Goal: Task Accomplishment & Management: Use online tool/utility

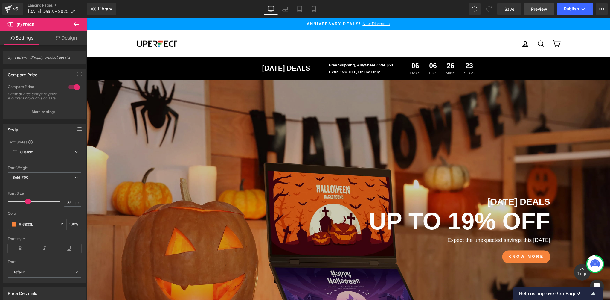
click at [537, 10] on span "Preview" at bounding box center [539, 9] width 16 height 6
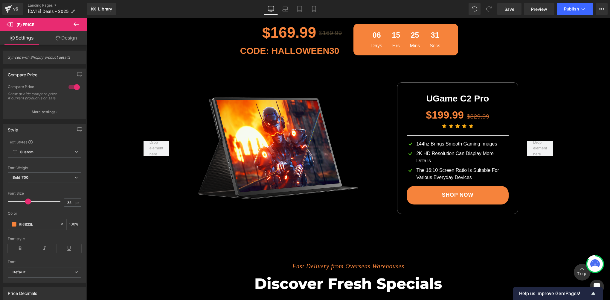
scroll to position [1699, 0]
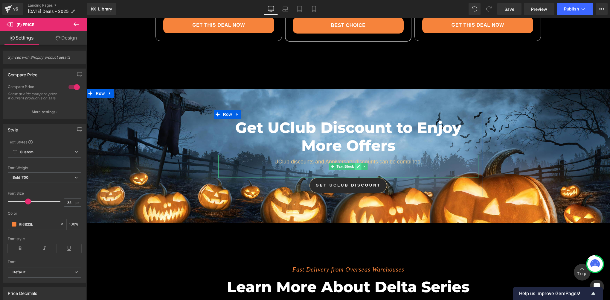
click at [356, 164] on icon at bounding box center [357, 166] width 3 height 4
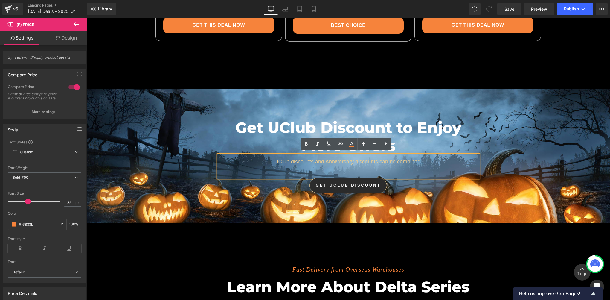
drag, startPoint x: 334, startPoint y: 160, endPoint x: 329, endPoint y: 160, distance: 4.5
click at [334, 160] on p "UClub discounts and Anniversary discounts can be combined." at bounding box center [348, 162] width 260 height 8
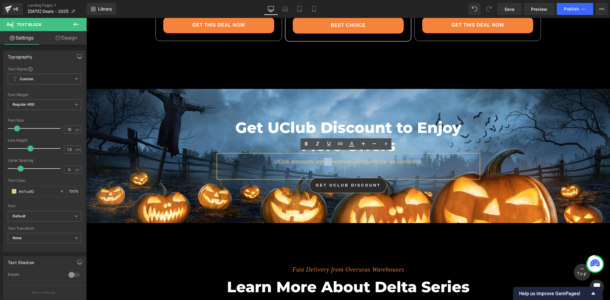
drag, startPoint x: 323, startPoint y: 159, endPoint x: 329, endPoint y: 159, distance: 6.3
click at [329, 159] on p "UClub discounts and Anniversary discounts can be combined." at bounding box center [348, 162] width 260 height 8
click at [340, 161] on p "UClub discounts and Anniversary discounts can be combined." at bounding box center [348, 162] width 260 height 8
drag, startPoint x: 324, startPoint y: 161, endPoint x: 350, endPoint y: 159, distance: 25.7
click at [350, 159] on p "UClub discounts and Anniversary discounts can be combined." at bounding box center [348, 162] width 260 height 8
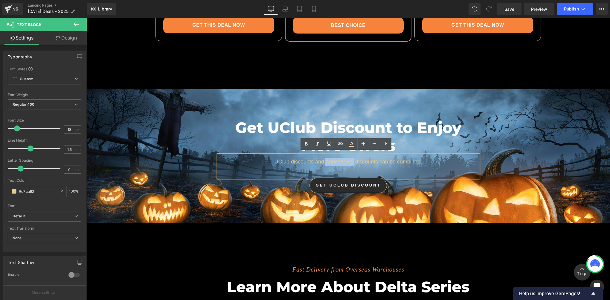
paste div
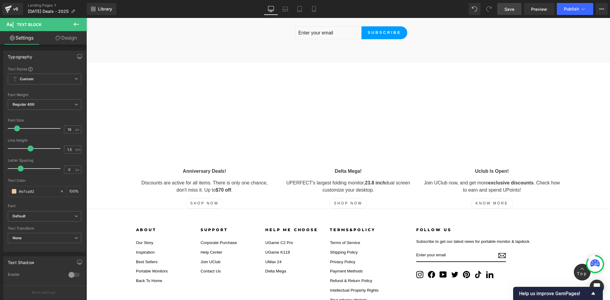
click at [504, 11] on link "Save" at bounding box center [509, 9] width 24 height 12
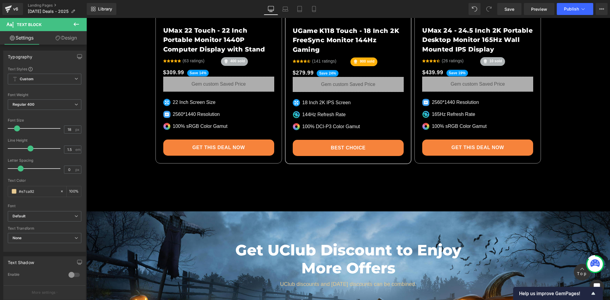
scroll to position [1672, 0]
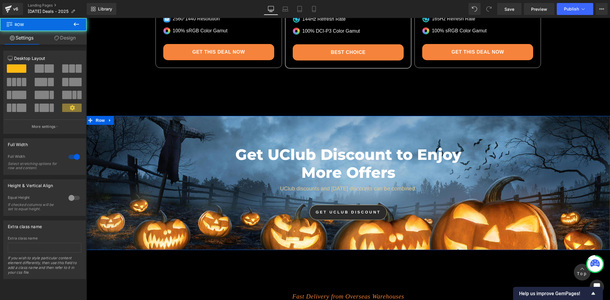
click at [128, 141] on div "Get UClub Discount to Enjoy More Offers Heading UClub discounts and [DATE] disc…" at bounding box center [347, 180] width 523 height 86
click at [94, 116] on span "Row" at bounding box center [100, 120] width 12 height 9
click at [68, 38] on link "Design" at bounding box center [64, 37] width 43 height 13
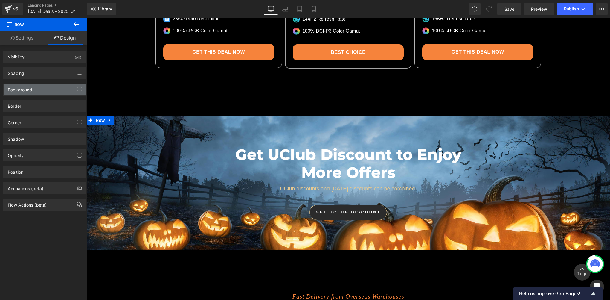
click at [36, 94] on div "Background" at bounding box center [45, 89] width 82 height 11
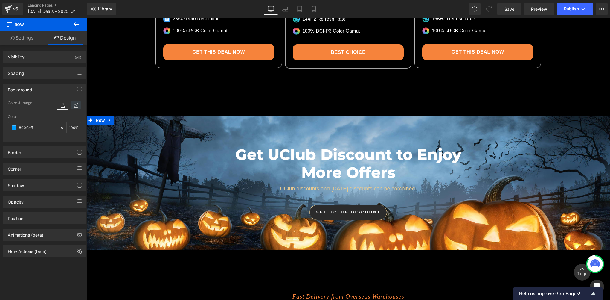
click at [75, 104] on icon at bounding box center [76, 105] width 11 height 8
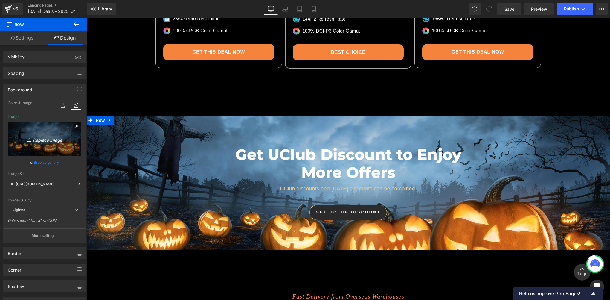
click at [34, 145] on link "Replace Image" at bounding box center [45, 139] width 74 height 34
type input "C:\fakepath\01 拷贝.webp"
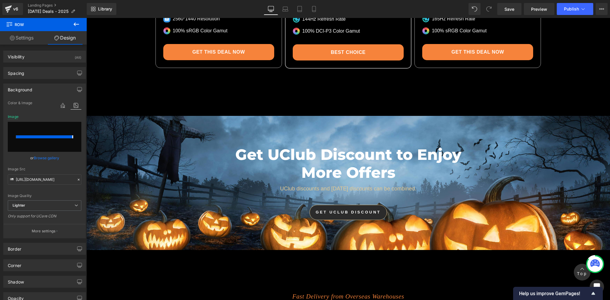
type input "[URL][DOMAIN_NAME]"
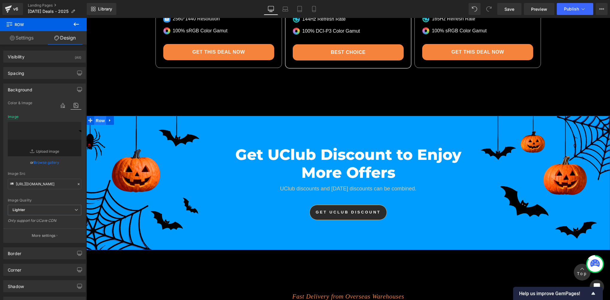
click at [94, 119] on span "Row" at bounding box center [100, 120] width 12 height 9
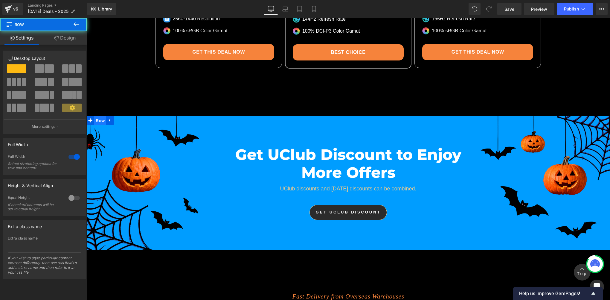
click at [94, 119] on span "Row" at bounding box center [100, 120] width 12 height 9
click at [67, 34] on link "Design" at bounding box center [64, 37] width 43 height 13
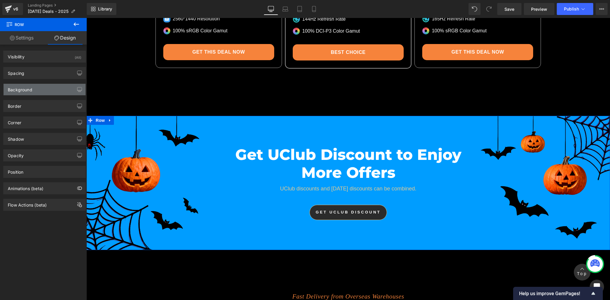
click at [26, 90] on div "Background" at bounding box center [20, 88] width 25 height 8
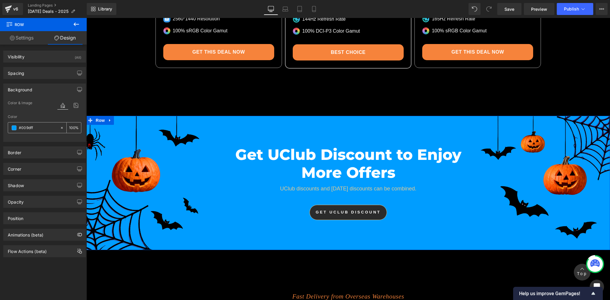
click at [14, 128] on span at bounding box center [14, 127] width 5 height 5
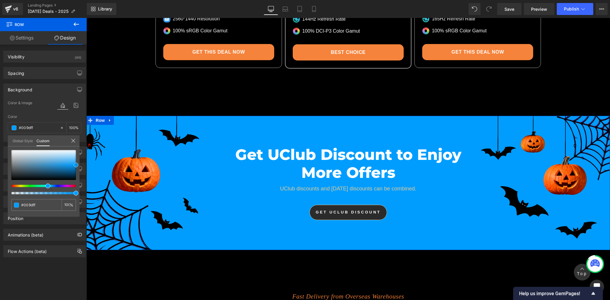
type input "#626a6e"
type input "#5f686c"
type input "#4b5053"
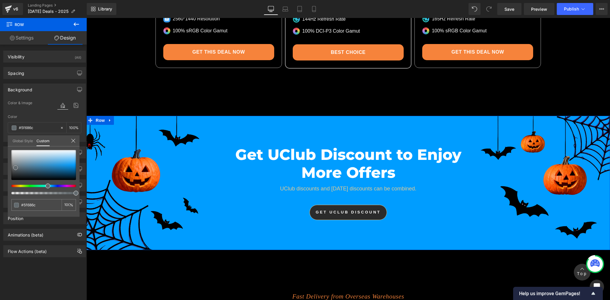
type input "#4b5053"
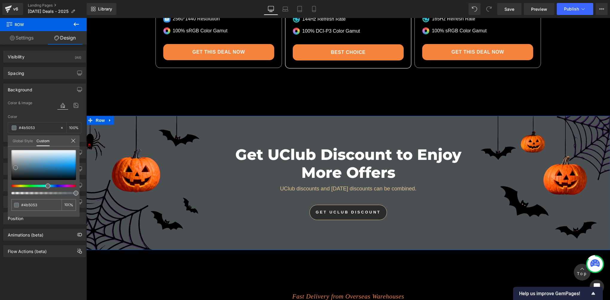
type input "#424546"
type input "#404344"
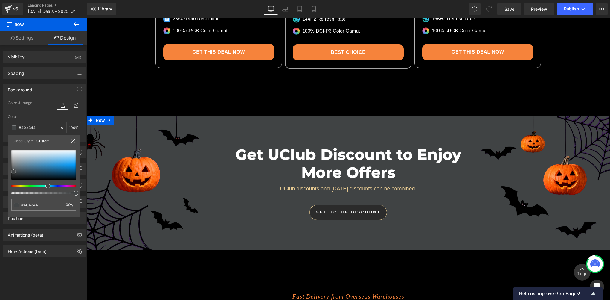
type input "#414242"
type input "#424242"
type input "#3a3a3a"
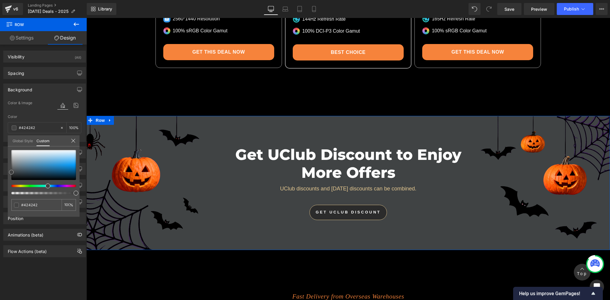
type input "#3a3a3a"
type input "#303030"
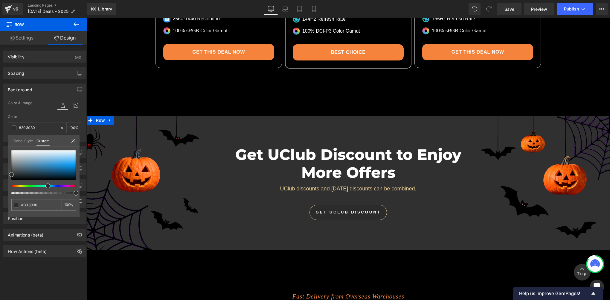
type input "#2d2d2d"
drag, startPoint x: 16, startPoint y: 167, endPoint x: 7, endPoint y: 174, distance: 10.6
click at [8, 174] on div "#2d2d2d 100 %" at bounding box center [44, 183] width 72 height 67
click at [10, 174] on div "#2d2d2d 100 %" at bounding box center [44, 183] width 72 height 67
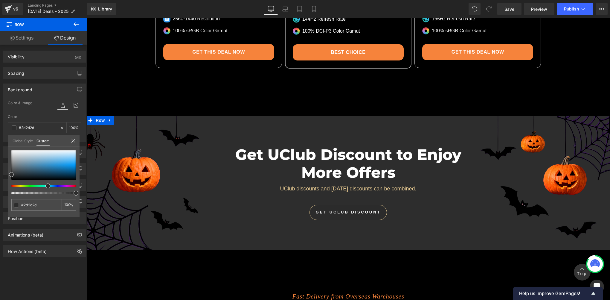
type input "#333333"
type input "#383838"
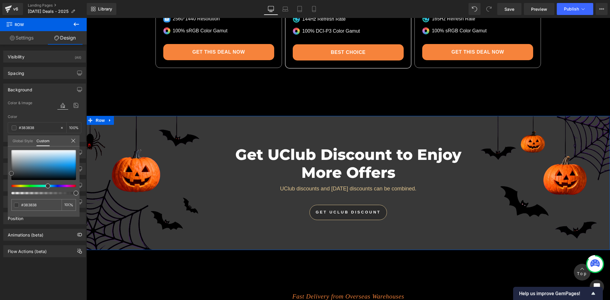
type input "#3a3a3a"
type input "#333333"
type input "#2d2d2d"
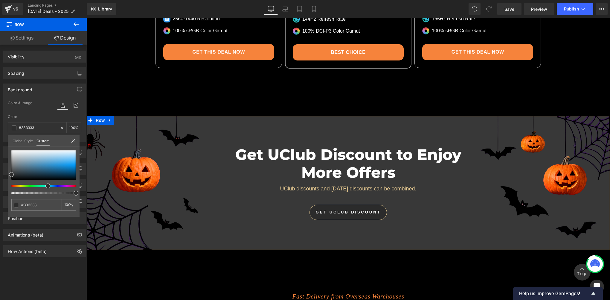
type input "#2d2d2d"
type input "#1e1e1e"
type input "#1c1c1c"
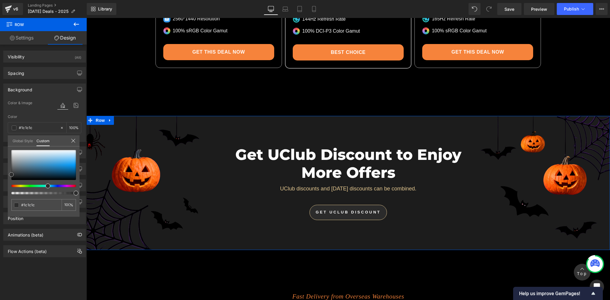
type input "#191919"
type input "#161616"
type input "#191919"
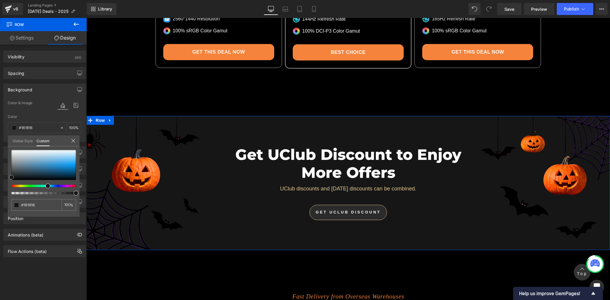
type input "#191919"
type input "#1e1e1e"
type input "#212121"
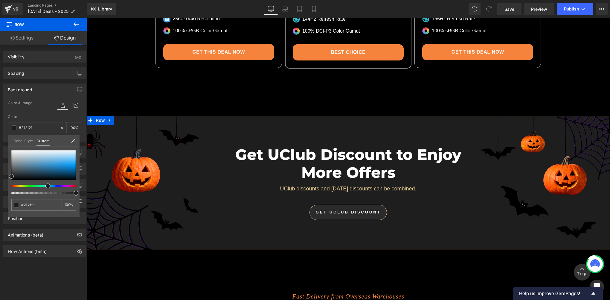
type input "#232323"
type input "#262626"
type input "#2d2d2d"
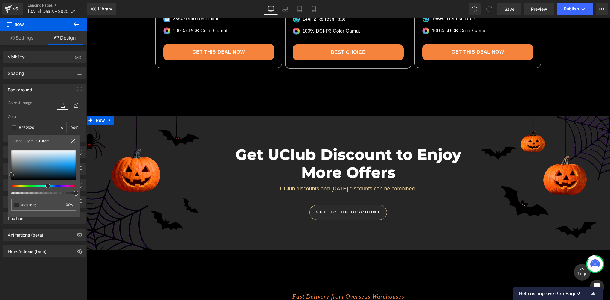
type input "#2d2d2d"
type input "#333333"
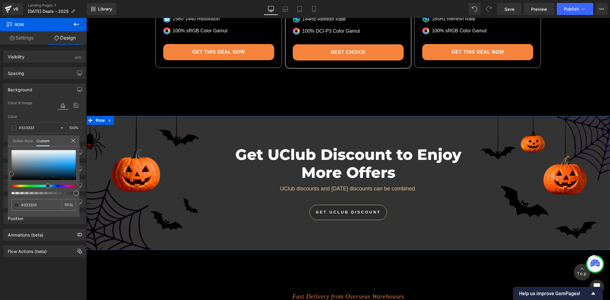
type input "#383838"
drag, startPoint x: 13, startPoint y: 173, endPoint x: 7, endPoint y: 172, distance: 5.8
click at [8, 172] on div "#383838 100 %" at bounding box center [44, 183] width 72 height 67
type input "#3a3a3a"
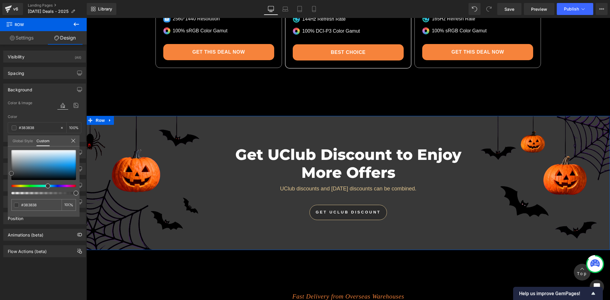
type input "#3a3a3a"
type input "#383838"
type input "#333333"
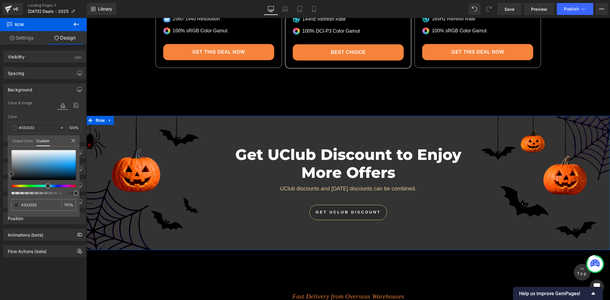
click at [10, 173] on span at bounding box center [11, 173] width 5 height 5
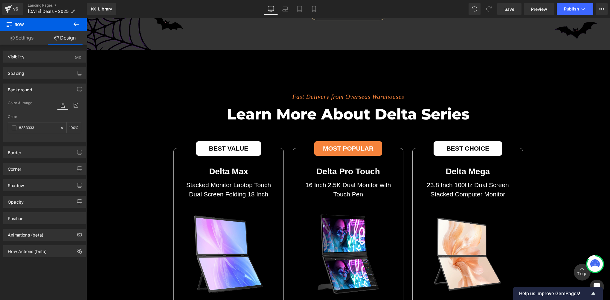
click at [131, 128] on body "Skip to content Pause slideshow Play slideshow Anniversary Deals! New Discounts…" at bounding box center [347, 76] width 523 height 3860
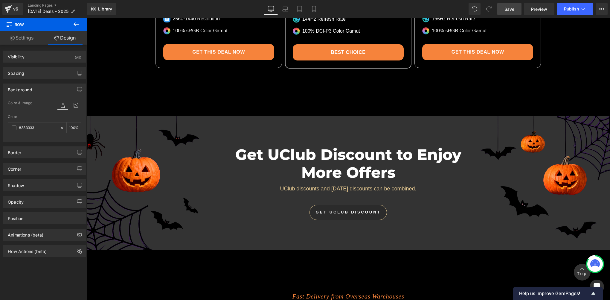
click at [514, 9] on span "Save" at bounding box center [509, 9] width 10 height 6
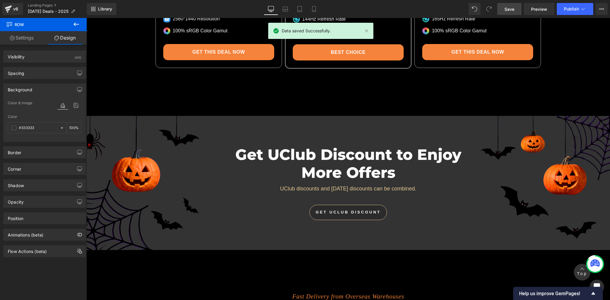
click at [508, 10] on span "Save" at bounding box center [509, 9] width 10 height 6
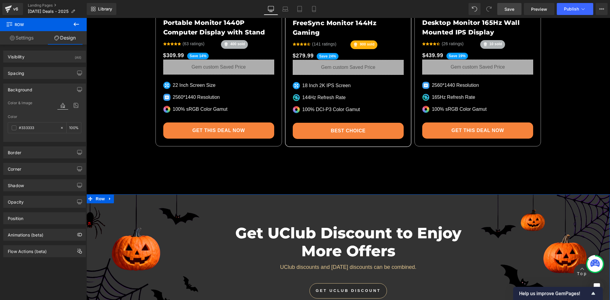
scroll to position [1694, 0]
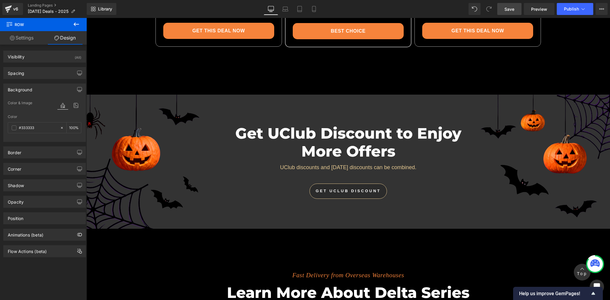
click at [508, 12] on span "Save" at bounding box center [509, 9] width 10 height 6
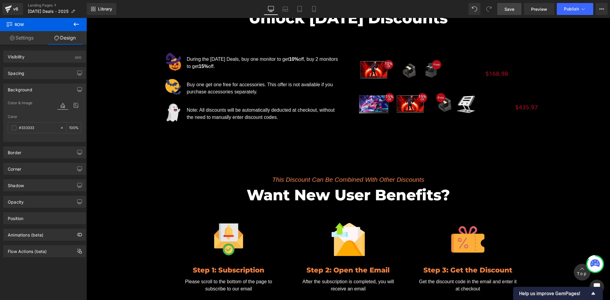
scroll to position [398, 0]
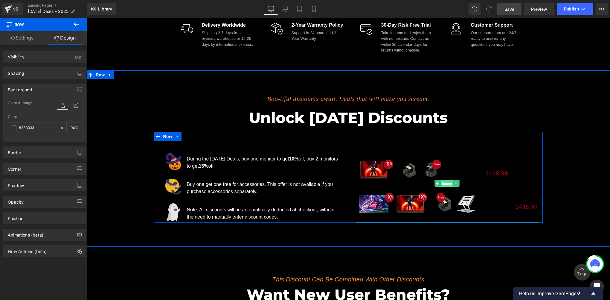
click at [444, 181] on span "Image" at bounding box center [447, 183] width 13 height 7
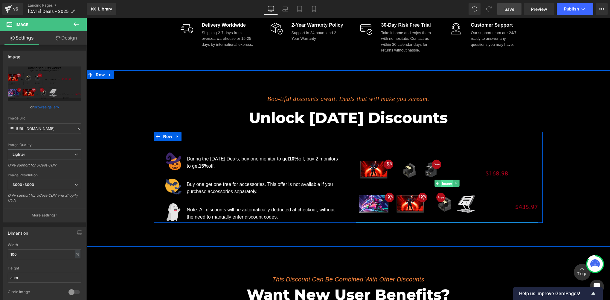
click at [445, 183] on span "Image" at bounding box center [447, 183] width 13 height 7
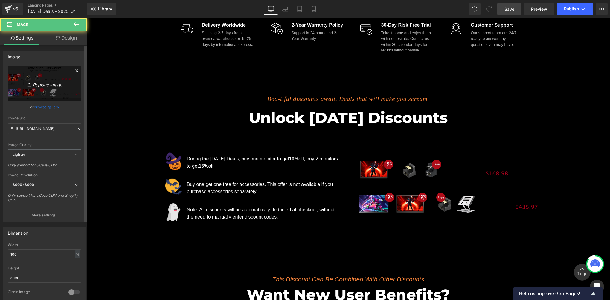
click at [24, 84] on icon "Replace Image" at bounding box center [45, 83] width 48 height 7
type input "C:\fakepath\05 拷贝 2.webp"
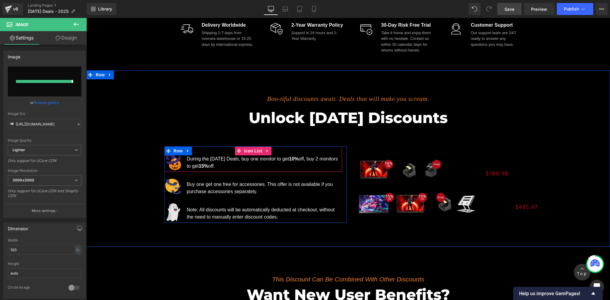
type input "[URL][DOMAIN_NAME]"
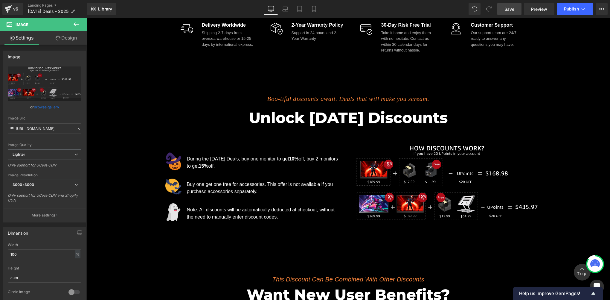
click at [506, 7] on span "Save" at bounding box center [509, 9] width 10 height 6
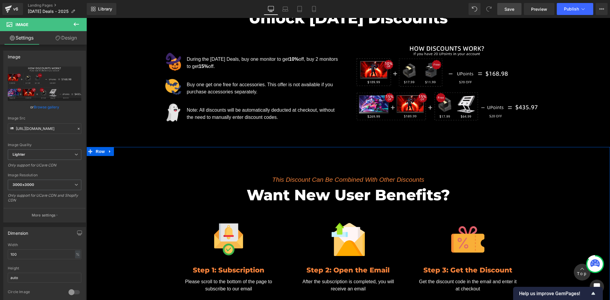
click at [135, 215] on div "This Discount Can Be Combined With Other Discounts Text Block Want New User Ben…" at bounding box center [347, 241] width 523 height 165
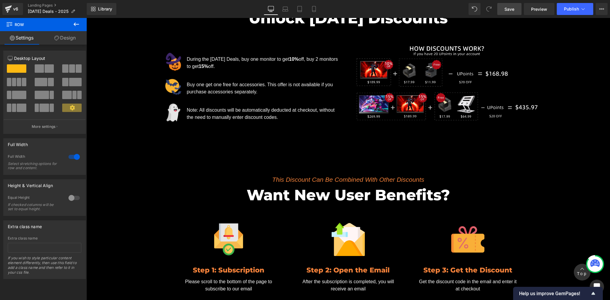
scroll to position [598, 0]
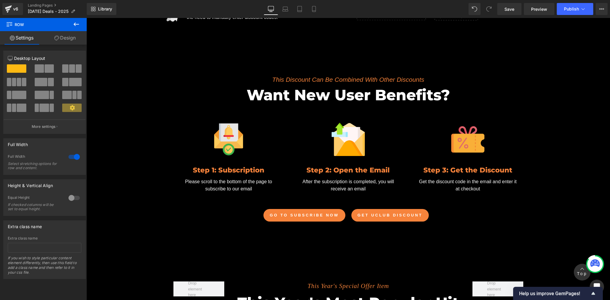
drag, startPoint x: 512, startPoint y: 11, endPoint x: 508, endPoint y: 16, distance: 5.6
click at [512, 11] on span "Save" at bounding box center [509, 9] width 10 height 6
click at [523, 209] on div "Get UCLUB DISCOUNT Button" at bounding box center [437, 215] width 179 height 13
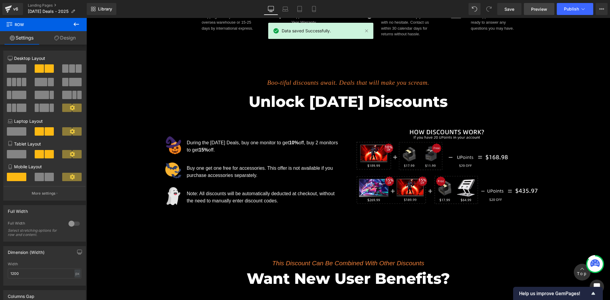
scroll to position [398, 0]
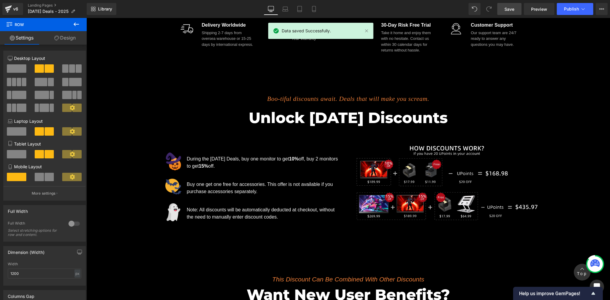
drag, startPoint x: 514, startPoint y: 14, endPoint x: 147, endPoint y: 178, distance: 401.7
click at [514, 14] on link "Save" at bounding box center [509, 9] width 24 height 12
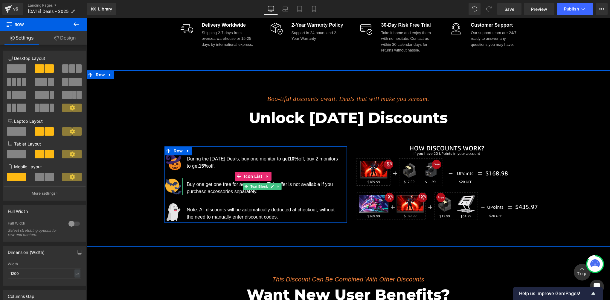
click at [219, 190] on p "Buy one get one free for accessories. This offer is not available if you purcha…" at bounding box center [264, 188] width 155 height 14
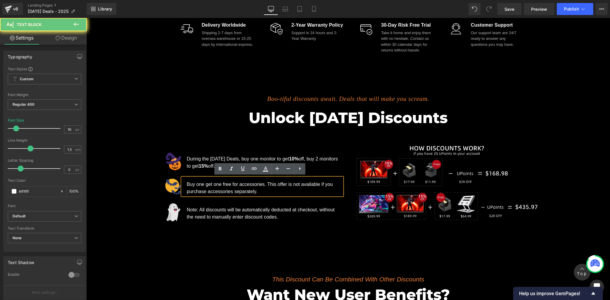
click at [232, 189] on p "Buy one get one free for accessories. This offer is not available if you purcha…" at bounding box center [264, 188] width 155 height 14
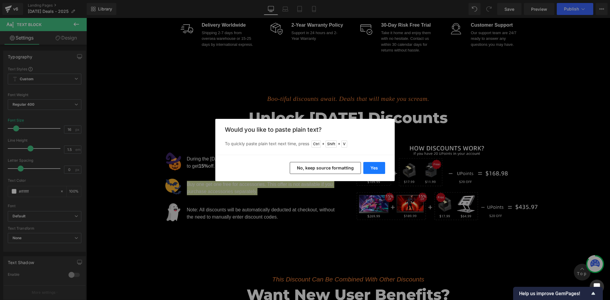
click at [375, 166] on button "Yes" at bounding box center [374, 168] width 22 height 12
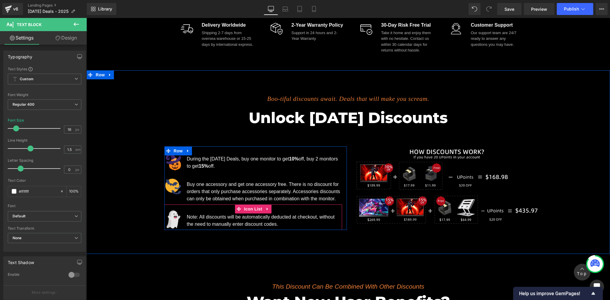
click at [205, 222] on p "Note: All discounts will be automatically deducted at checkout, without the nee…" at bounding box center [264, 220] width 155 height 14
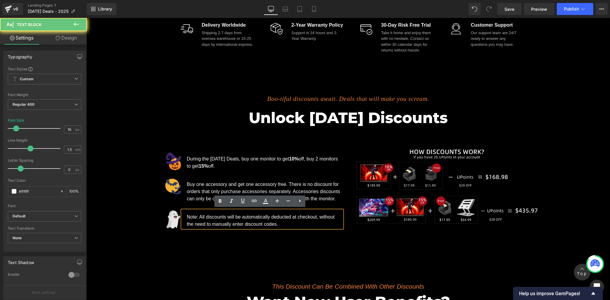
click at [224, 225] on p "Note: All discounts will be automatically deducted at checkout, without the nee…" at bounding box center [264, 220] width 155 height 14
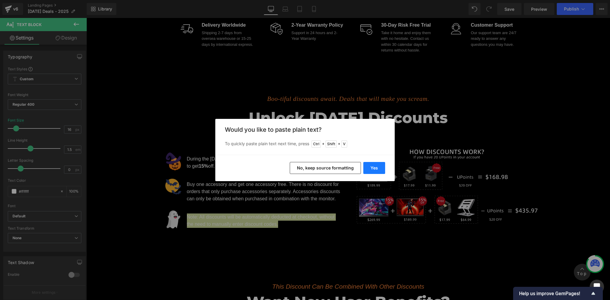
click at [375, 165] on button "Yes" at bounding box center [374, 168] width 22 height 12
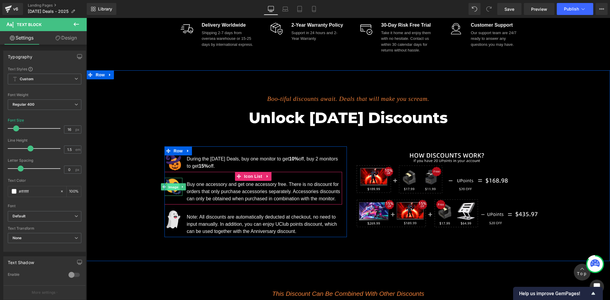
click at [171, 186] on span "Image" at bounding box center [173, 186] width 13 height 7
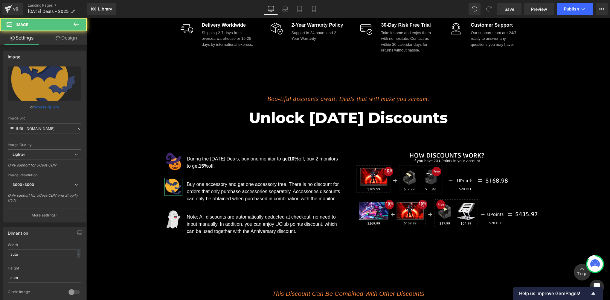
click at [65, 38] on link "Design" at bounding box center [66, 37] width 43 height 13
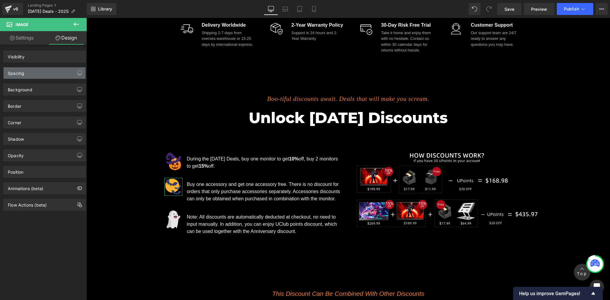
click at [37, 78] on div "Spacing" at bounding box center [45, 72] width 82 height 11
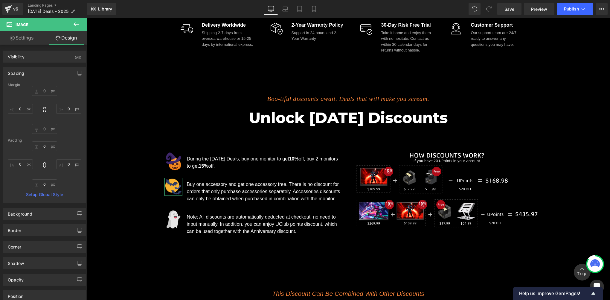
click at [39, 71] on div "Spacing" at bounding box center [45, 72] width 82 height 11
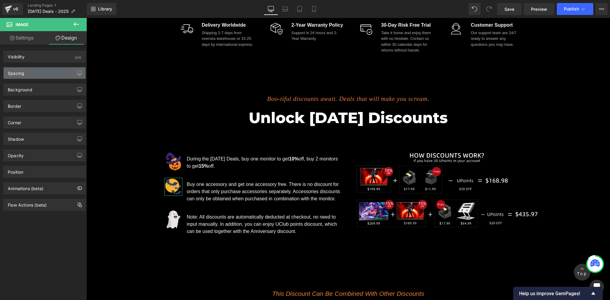
click at [36, 68] on div "Spacing" at bounding box center [45, 72] width 82 height 11
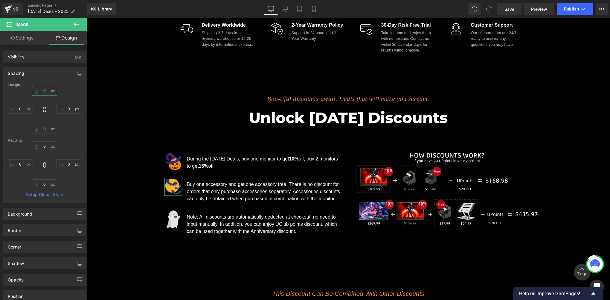
click at [45, 93] on input "0" at bounding box center [44, 91] width 25 height 10
type input "1"
type input "15"
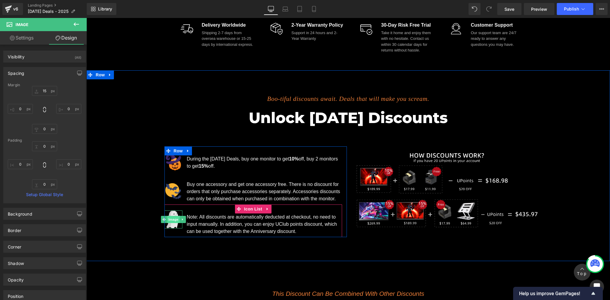
click at [169, 217] on span "Image" at bounding box center [173, 219] width 13 height 7
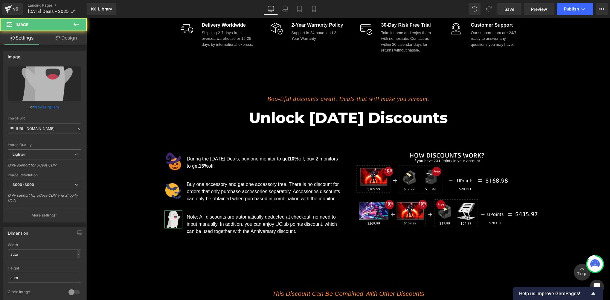
click at [71, 38] on link "Design" at bounding box center [66, 37] width 43 height 13
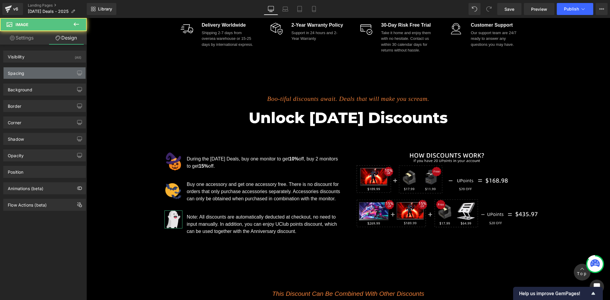
type input "0"
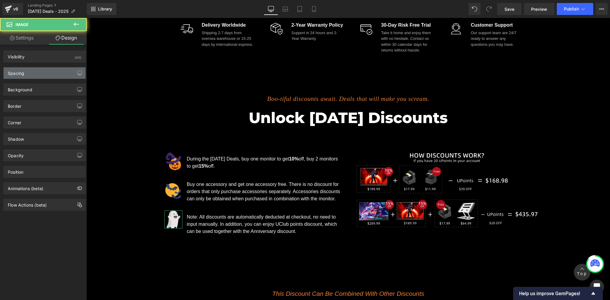
type input "0"
click at [31, 74] on div "Spacing" at bounding box center [45, 72] width 82 height 11
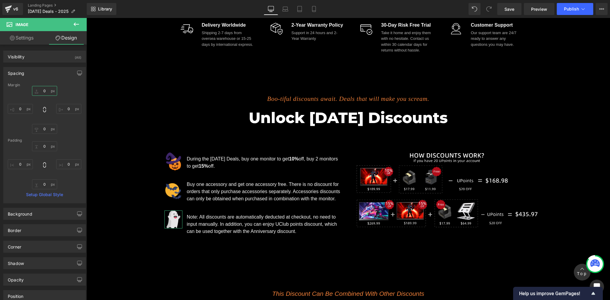
click at [45, 91] on input "0" at bounding box center [44, 91] width 25 height 10
type input "15"
click at [511, 18] on div "Image Delivery Worldwide Text Block Shipping 2-7 days from oversea warehouse or…" at bounding box center [348, 36] width 359 height 46
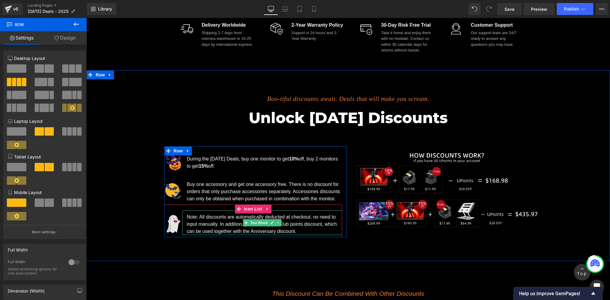
scroll to position [498, 0]
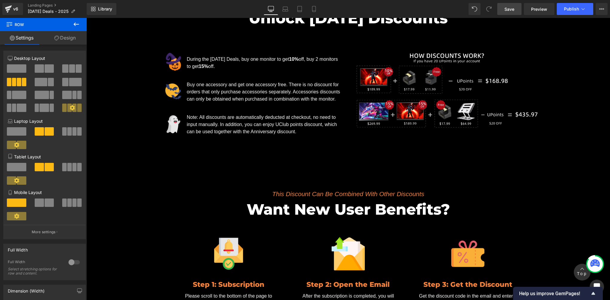
click at [504, 8] on link "Save" at bounding box center [509, 9] width 24 height 12
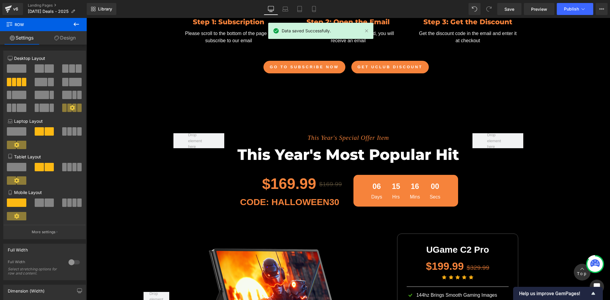
scroll to position [797, 0]
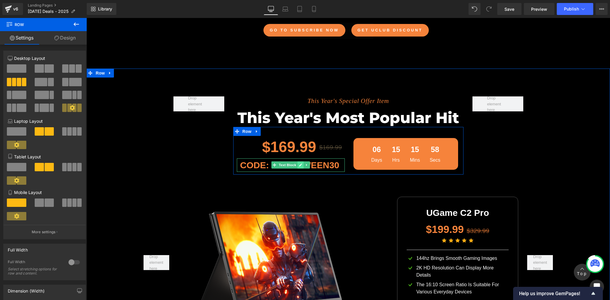
click at [299, 164] on icon at bounding box center [300, 165] width 3 height 4
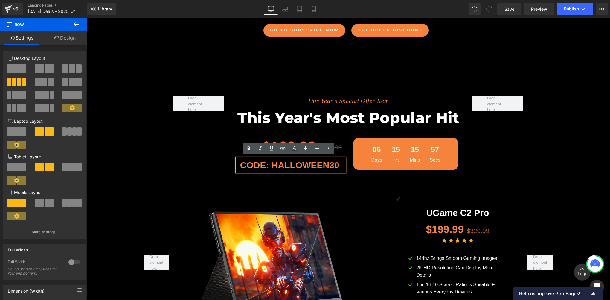
click at [304, 162] on p "CODE: HALLOWEEN30" at bounding box center [288, 164] width 103 height 13
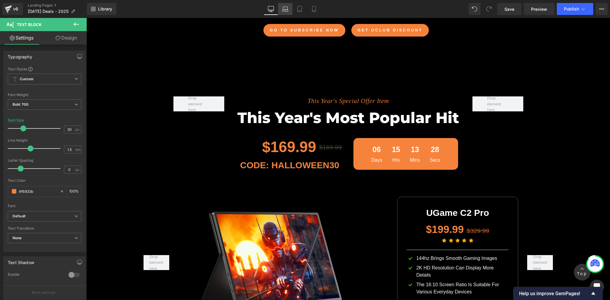
click at [283, 6] on icon at bounding box center [285, 9] width 6 height 6
type input "100"
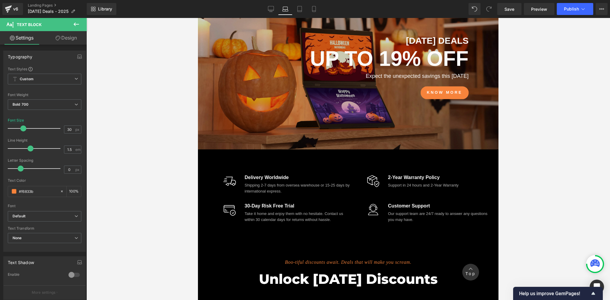
scroll to position [0, 0]
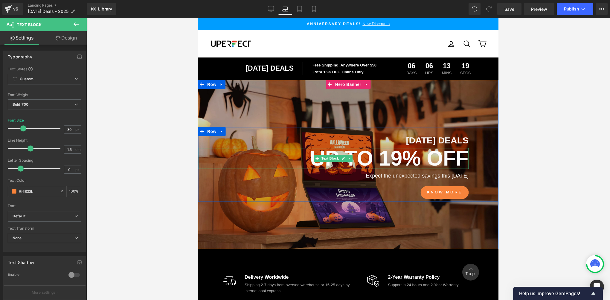
drag, startPoint x: 401, startPoint y: 158, endPoint x: 405, endPoint y: 158, distance: 3.9
click at [401, 158] on strong "UP TO 19% off" at bounding box center [389, 158] width 158 height 23
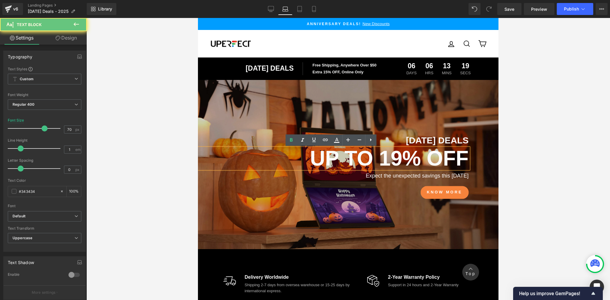
click at [406, 158] on strong "UP TO 19% off" at bounding box center [389, 158] width 158 height 23
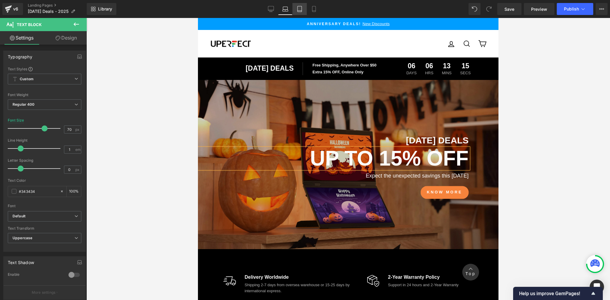
click at [300, 11] on icon at bounding box center [300, 9] width 6 height 6
type input "45"
type input "100"
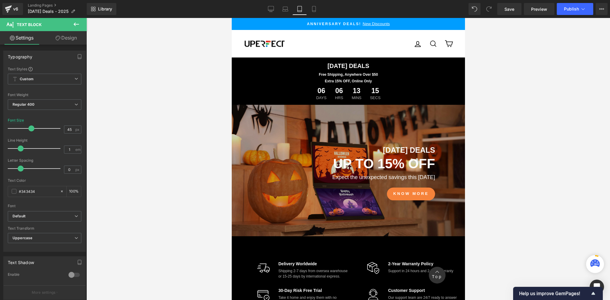
scroll to position [9, 0]
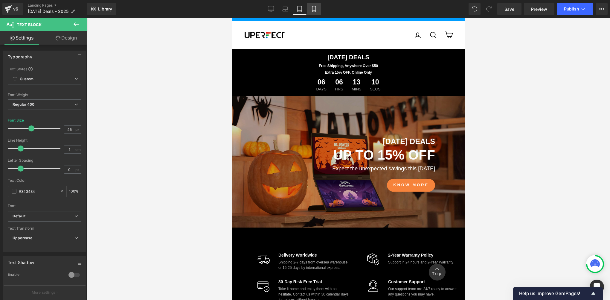
click at [312, 7] on icon at bounding box center [314, 9] width 6 height 6
type input "35"
type input "100"
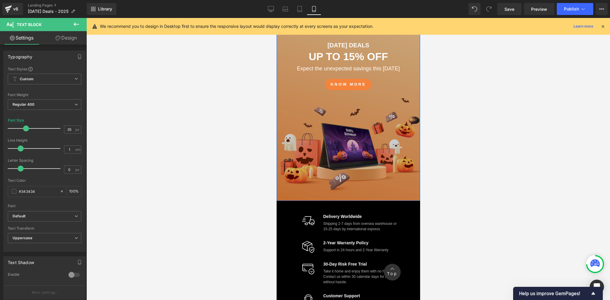
scroll to position [0, 0]
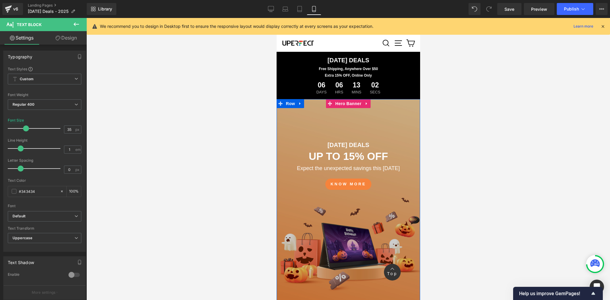
drag, startPoint x: 343, startPoint y: 103, endPoint x: 339, endPoint y: 117, distance: 15.4
click at [342, 102] on span "Hero Banner" at bounding box center [347, 103] width 29 height 9
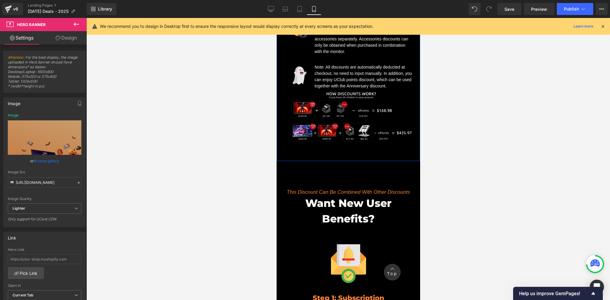
scroll to position [498, 0]
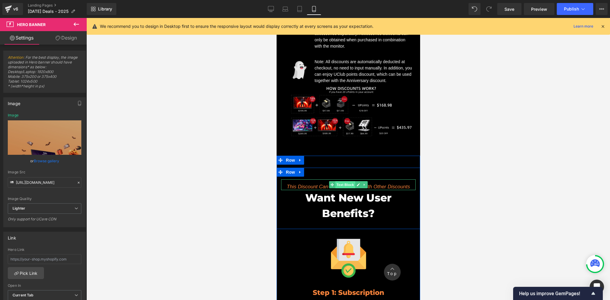
click at [342, 184] on span "Text Block" at bounding box center [345, 184] width 20 height 7
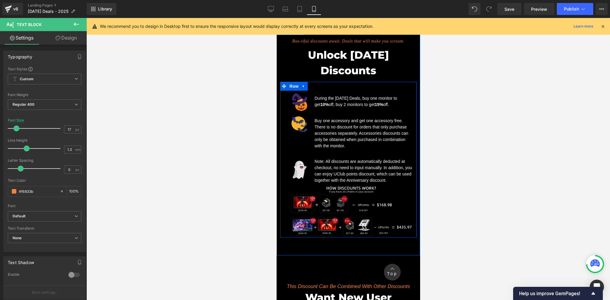
scroll to position [299, 0]
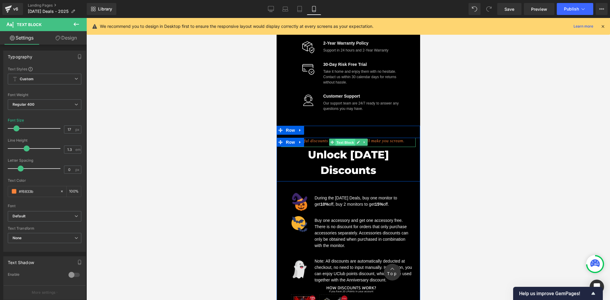
click at [343, 140] on span "Text Block" at bounding box center [345, 142] width 20 height 7
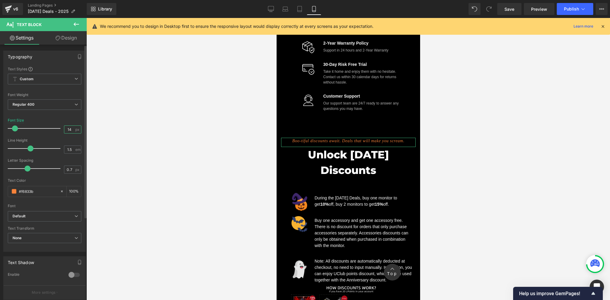
drag, startPoint x: 69, startPoint y: 129, endPoint x: 54, endPoint y: 125, distance: 15.7
click at [52, 129] on div "Font Size 14 px" at bounding box center [45, 128] width 74 height 20
type input "17"
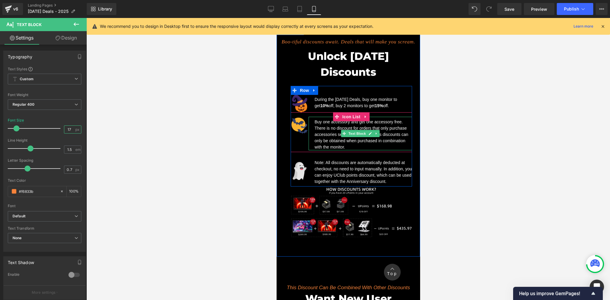
scroll to position [498, 0]
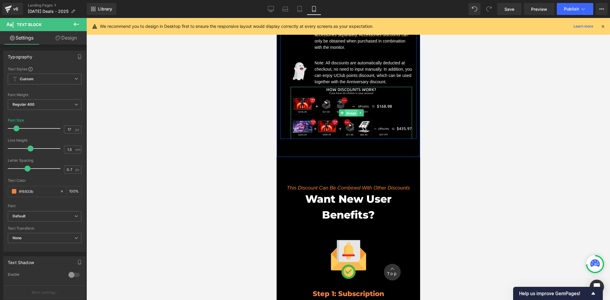
click at [347, 117] on span "Image" at bounding box center [351, 112] width 13 height 7
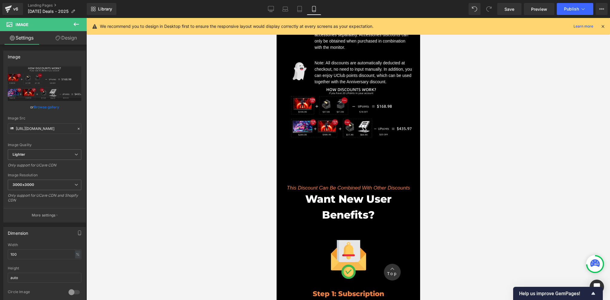
click at [63, 31] on div "Image Settings Design Image [URL][DOMAIN_NAME] Replace Image Upload image or Br…" at bounding box center [43, 160] width 87 height 285
drag, startPoint x: 64, startPoint y: 31, endPoint x: 105, endPoint y: 48, distance: 45.0
click at [105, 48] on div at bounding box center [347, 159] width 523 height 282
click at [69, 40] on link "Design" at bounding box center [66, 37] width 43 height 13
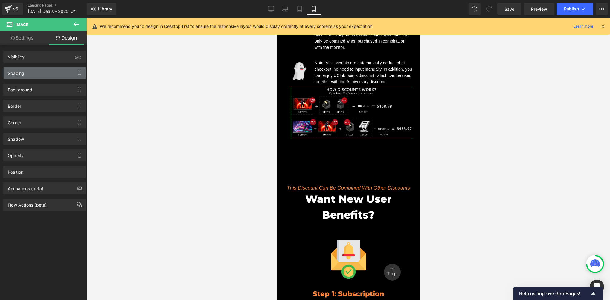
click at [43, 74] on div "Spacing" at bounding box center [45, 72] width 82 height 11
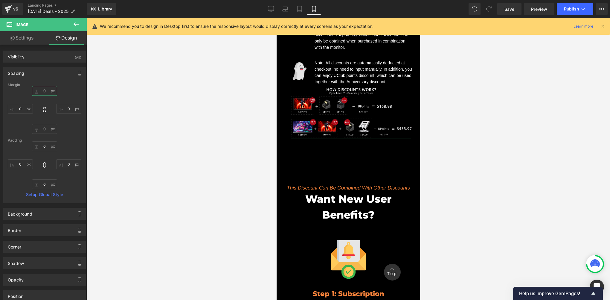
click at [48, 90] on input "0" at bounding box center [44, 91] width 25 height 10
type input "10"
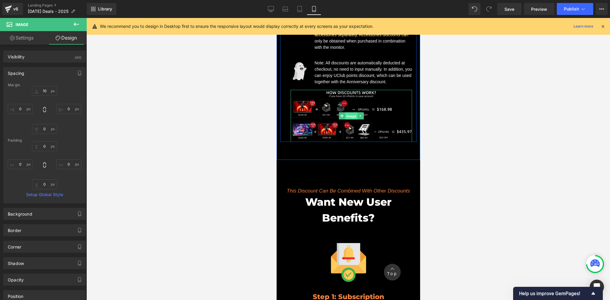
click at [346, 120] on span "Image" at bounding box center [351, 115] width 13 height 7
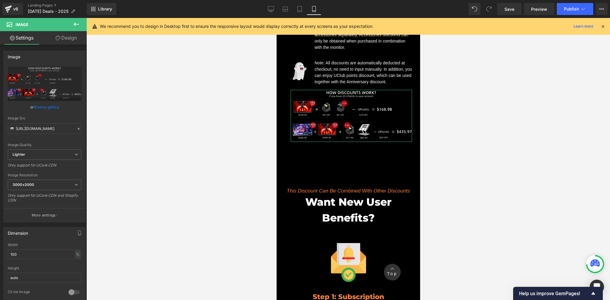
drag, startPoint x: 55, startPoint y: 38, endPoint x: 23, endPoint y: 81, distance: 54.5
click at [56, 38] on icon at bounding box center [58, 38] width 5 height 5
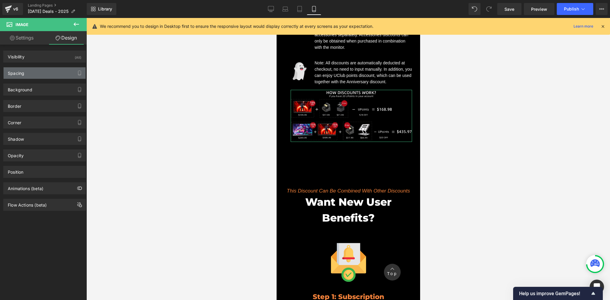
click at [26, 76] on div "Spacing" at bounding box center [45, 72] width 82 height 11
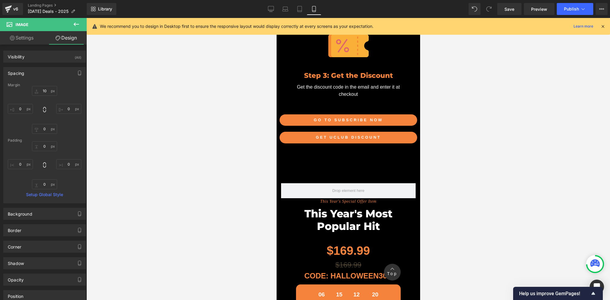
scroll to position [996, 0]
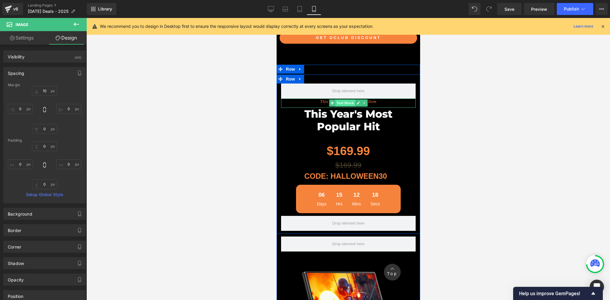
click at [344, 99] on span "Text Block" at bounding box center [345, 102] width 20 height 7
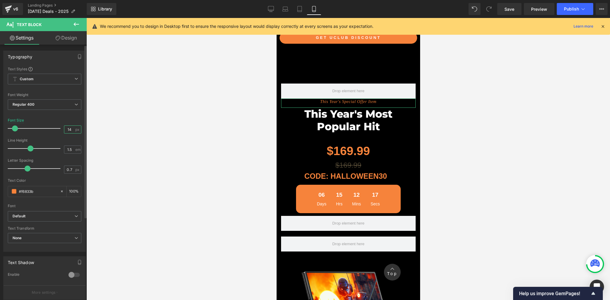
drag, startPoint x: 71, startPoint y: 128, endPoint x: 50, endPoint y: 128, distance: 20.9
click at [50, 128] on div "Font Size 14 px" at bounding box center [45, 128] width 74 height 20
type input "17"
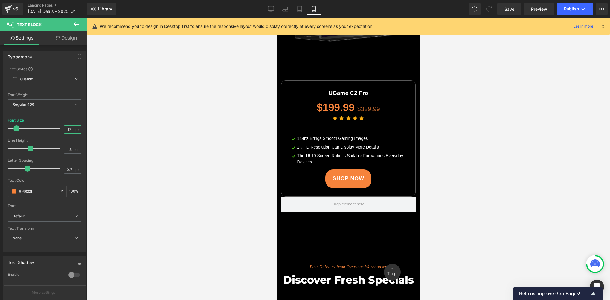
scroll to position [1395, 0]
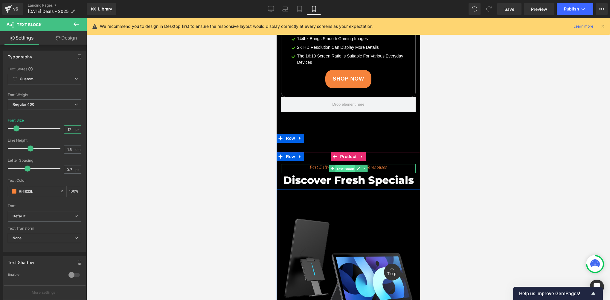
drag, startPoint x: 344, startPoint y: 155, endPoint x: 421, endPoint y: 180, distance: 81.1
click at [344, 165] on span "Text Block" at bounding box center [345, 168] width 20 height 7
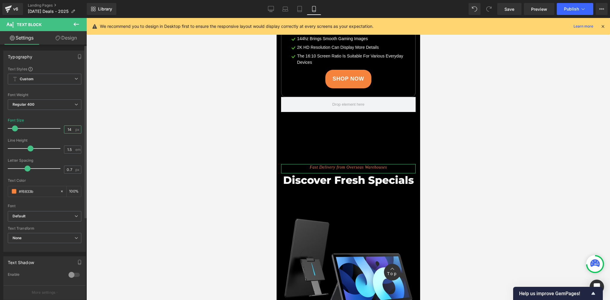
click at [71, 131] on input "14" at bounding box center [69, 129] width 10 height 7
paste input "7"
type input "17"
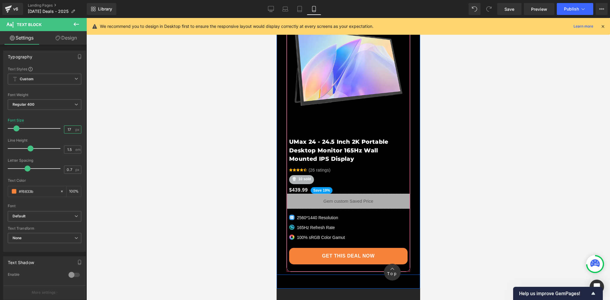
scroll to position [2690, 0]
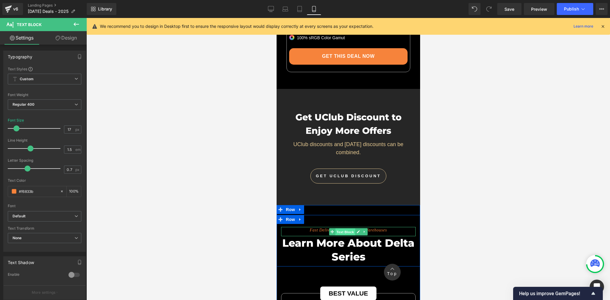
click at [344, 228] on span "Text Block" at bounding box center [345, 231] width 20 height 7
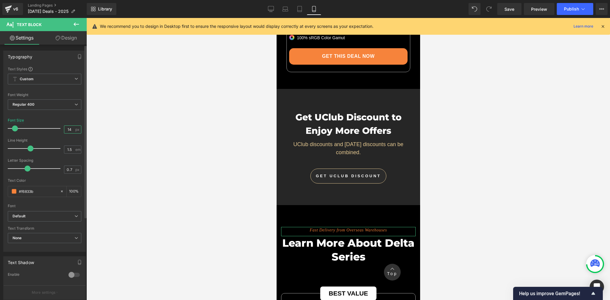
drag, startPoint x: 71, startPoint y: 129, endPoint x: 60, endPoint y: 128, distance: 10.8
click at [68, 129] on input "14" at bounding box center [69, 129] width 10 height 7
paste input "7"
type input "17"
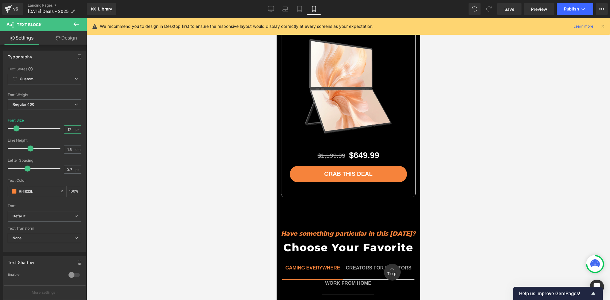
scroll to position [3587, 0]
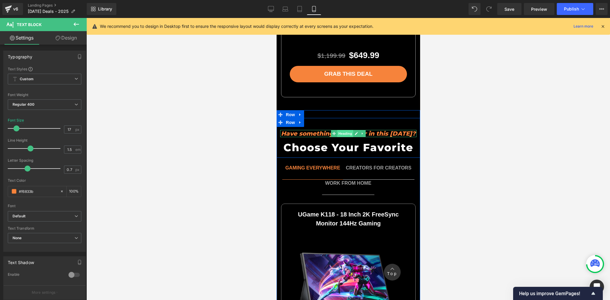
click at [340, 130] on span "Heading" at bounding box center [345, 133] width 16 height 7
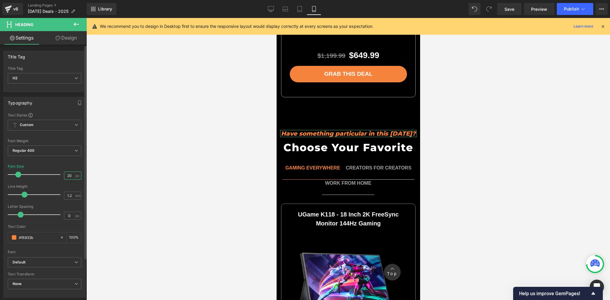
click at [69, 174] on input "20" at bounding box center [69, 175] width 10 height 7
paste input "17"
type input "17"
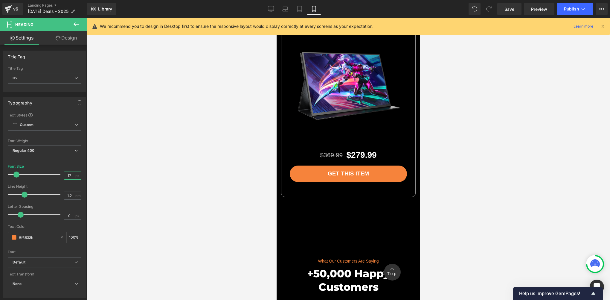
scroll to position [3886, 0]
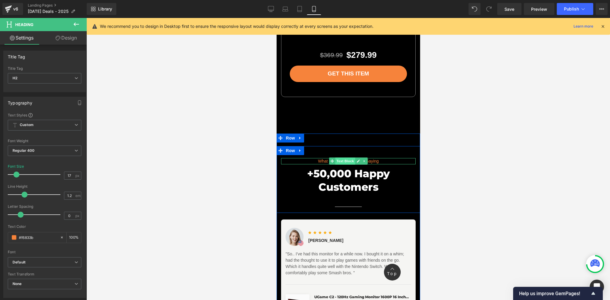
click at [339, 157] on span "Text Block" at bounding box center [345, 160] width 20 height 7
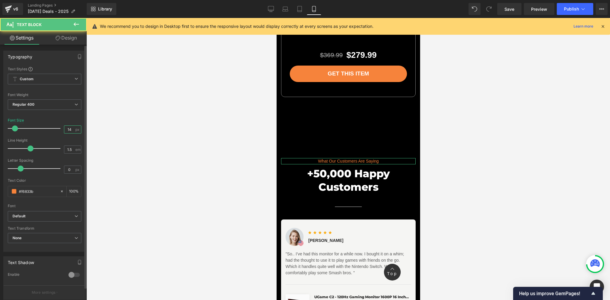
click at [71, 130] on input "14" at bounding box center [69, 129] width 10 height 7
paste input "7"
type input "17"
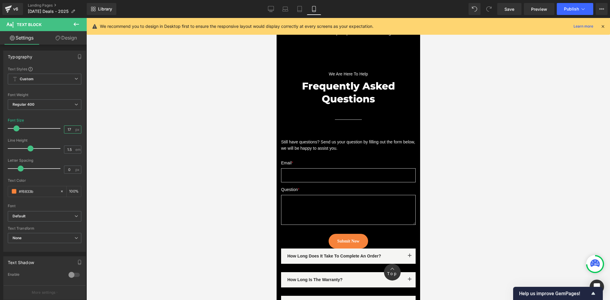
scroll to position [4583, 0]
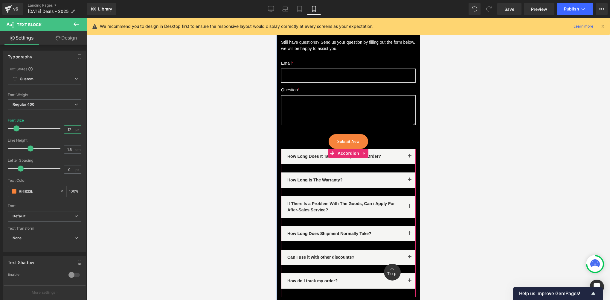
drag, startPoint x: 340, startPoint y: 136, endPoint x: 281, endPoint y: 139, distance: 59.3
click at [340, 149] on span "Accordion" at bounding box center [348, 153] width 25 height 9
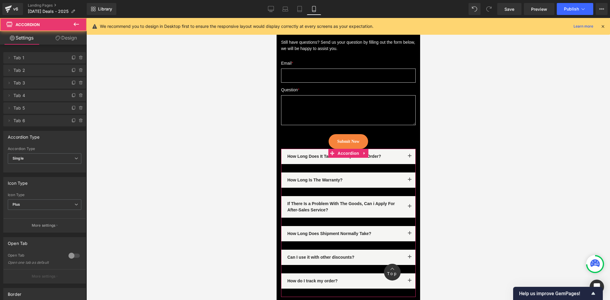
click at [59, 31] on link "Design" at bounding box center [66, 37] width 43 height 13
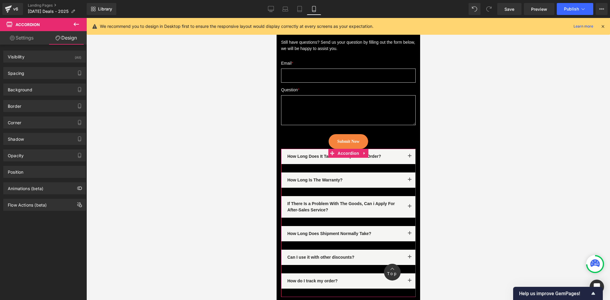
type input "0"
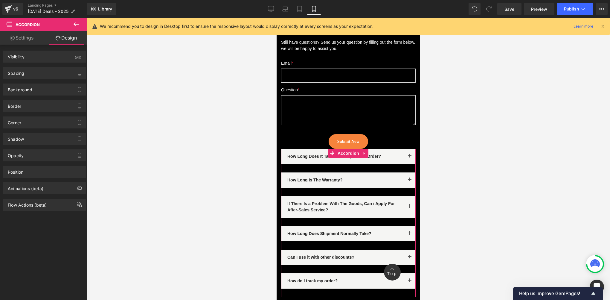
type input "0"
click at [7, 71] on div "Spacing" at bounding box center [45, 72] width 82 height 11
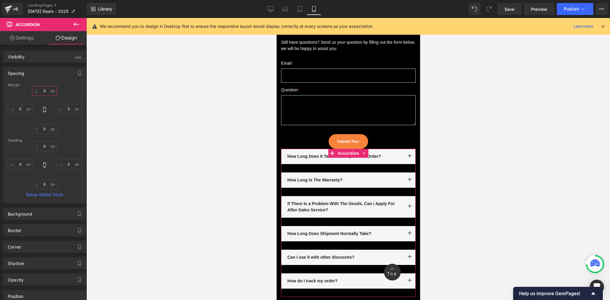
click at [47, 89] on input "0" at bounding box center [44, 91] width 25 height 10
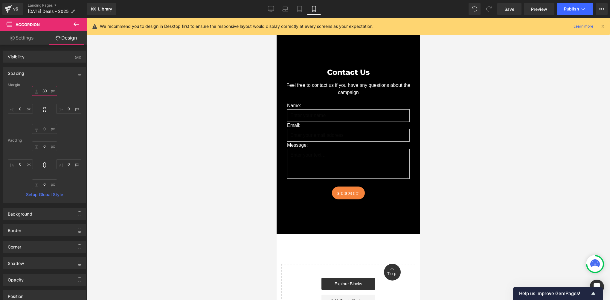
scroll to position [4783, 0]
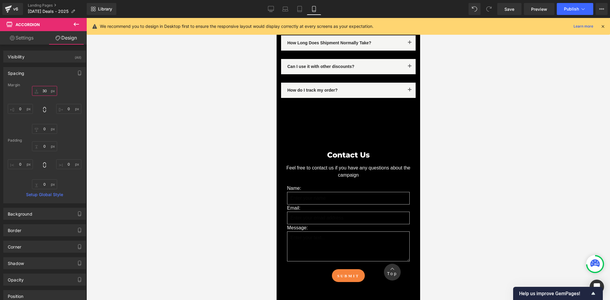
type input "30"
click at [239, 186] on div at bounding box center [347, 159] width 523 height 282
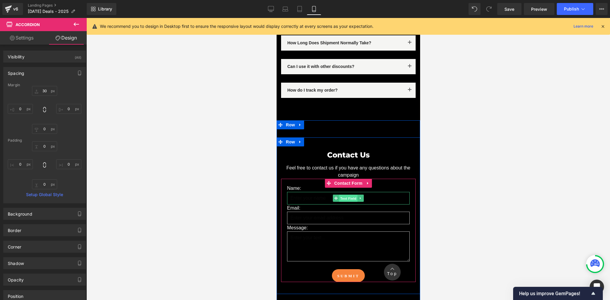
click at [344, 195] on span "Text Field" at bounding box center [348, 198] width 19 height 7
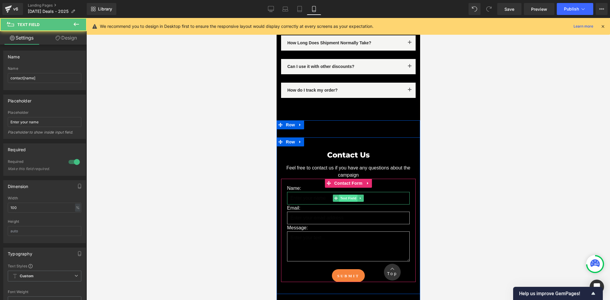
click at [344, 194] on span "Text Field" at bounding box center [348, 197] width 19 height 7
click at [344, 195] on span "Text Field" at bounding box center [348, 198] width 19 height 7
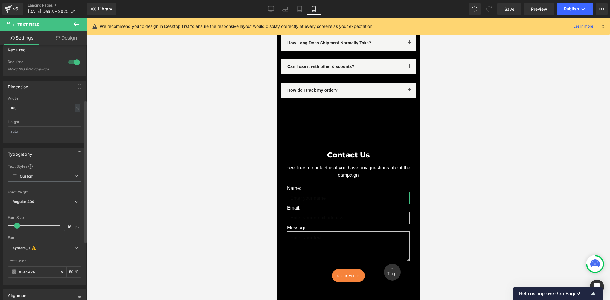
scroll to position [199, 0]
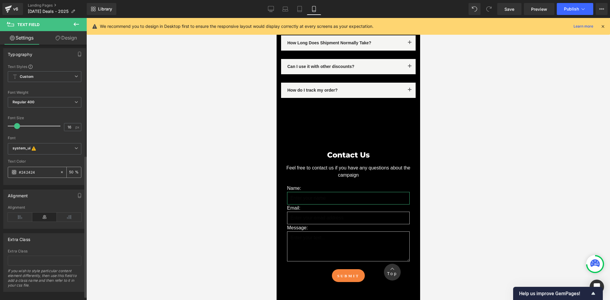
click at [15, 171] on span at bounding box center [14, 171] width 5 height 5
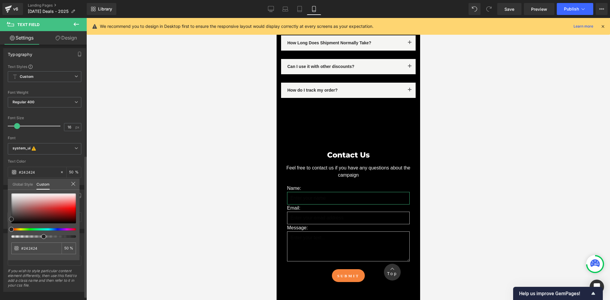
type input "#262626"
type input "#303030"
type input "#333333"
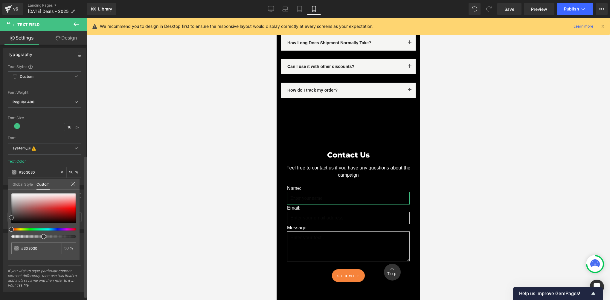
type input "#333333"
type input "#3d3d3d"
type input "#494949"
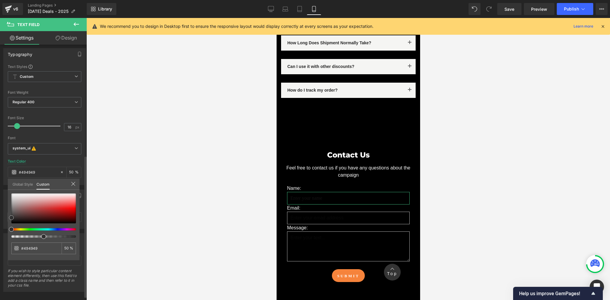
type input "#4c4c4c"
type input "#545454"
type input "#565656"
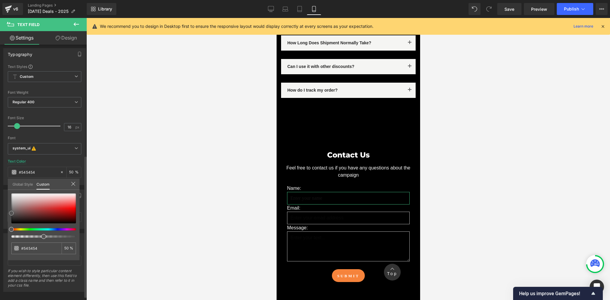
type input "#565656"
type input "#606060"
type input "#636363"
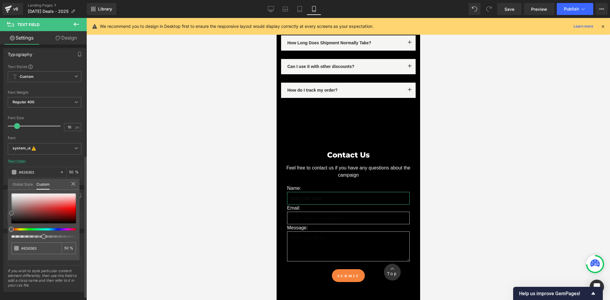
type input "#6d6d6d"
type input "#777777"
type input "#848484"
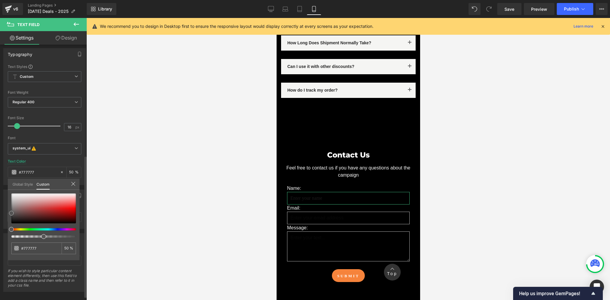
type input "#848484"
type input "#9b9b9b"
type input "#a0a0a0"
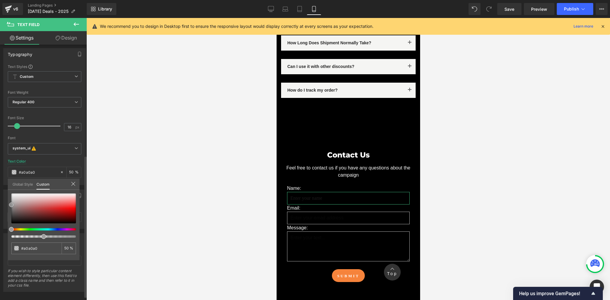
type input "#aaaaaa"
type input "#afafaf"
type input "#b2b2b2"
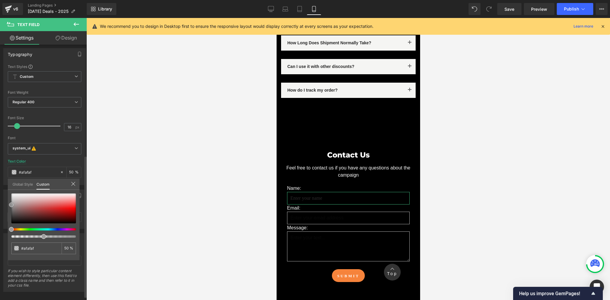
type input "#b2b2b2"
type input "#adadad"
type input "#a5a5a5"
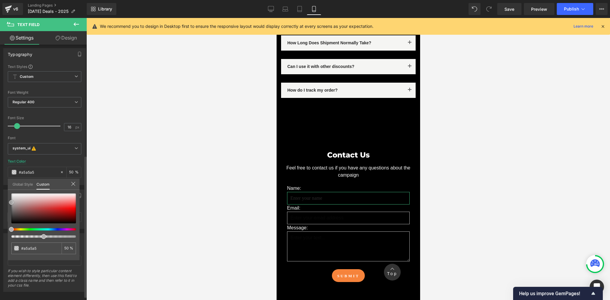
type input "#a0a0a0"
type input "#9b9b9b"
type input "#999999"
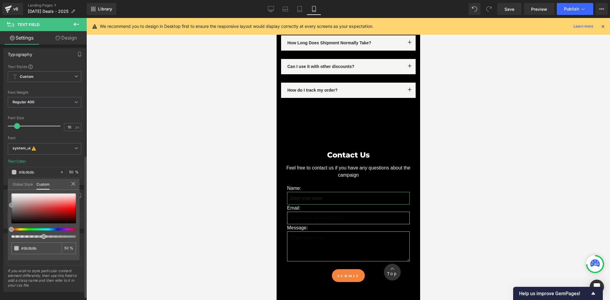
type input "#999999"
type input "#969696"
type input "#919191"
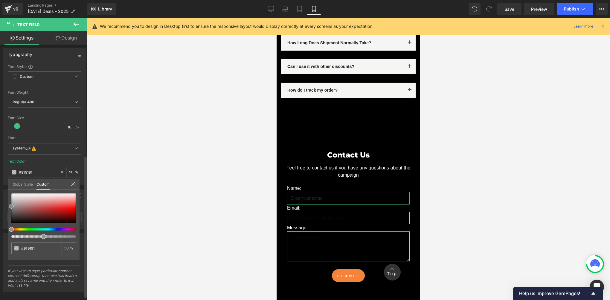
type input "#8e8e8e"
drag, startPoint x: 12, startPoint y: 220, endPoint x: 5, endPoint y: 207, distance: 13.9
click at [5, 185] on div "Typography Text Styles Custom Custom Setup Global Style Custom Setup Global Sty…" at bounding box center [44, 114] width 89 height 141
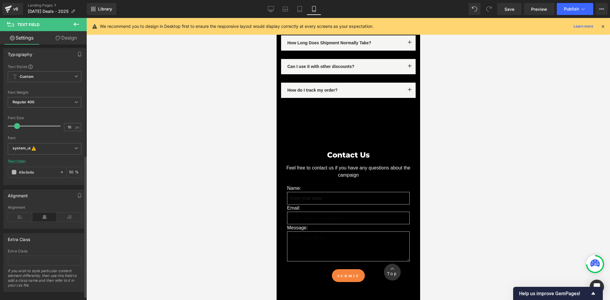
click at [261, 219] on div at bounding box center [347, 159] width 523 height 282
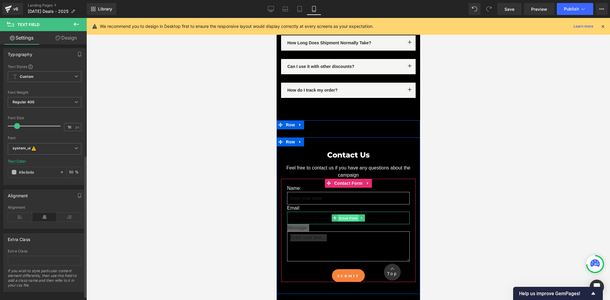
click at [341, 214] on span "Email Field" at bounding box center [347, 217] width 21 height 7
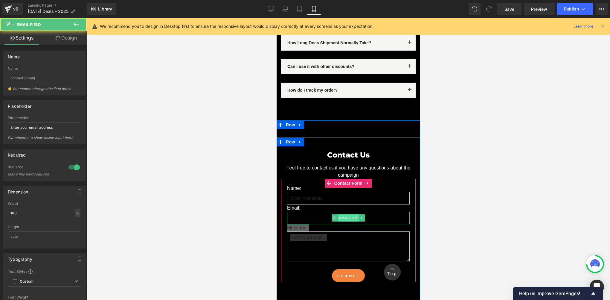
click at [339, 214] on span "Email Field" at bounding box center [347, 217] width 21 height 7
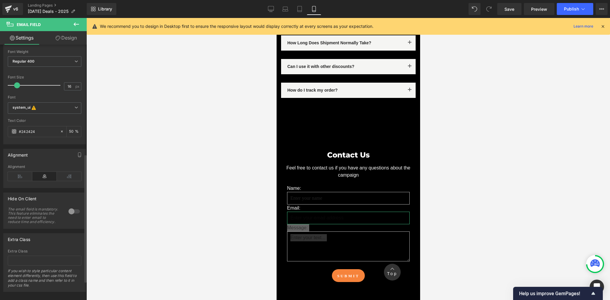
scroll to position [256, 0]
click at [41, 124] on input "#242424" at bounding box center [38, 127] width 38 height 7
paste input "8e8e8e"
type input "#8e8e8e"
type input "100"
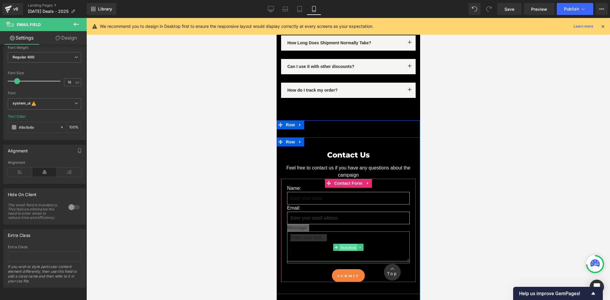
click at [348, 244] on span "Text Area" at bounding box center [348, 247] width 18 height 7
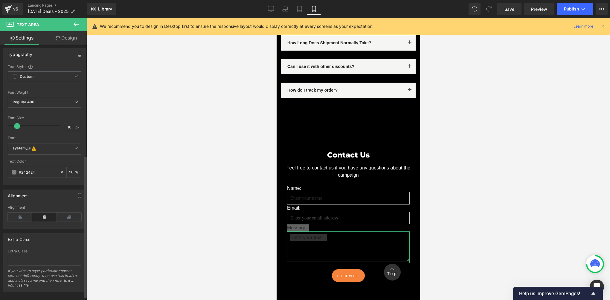
scroll to position [206, 0]
click at [40, 164] on input "#242424" at bounding box center [38, 167] width 38 height 7
paste input "8e8e8e"
type input "#8e8e8e"
type input "100"
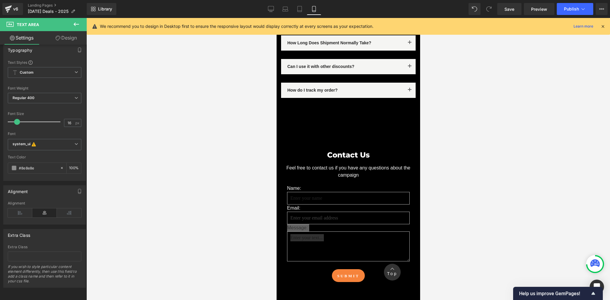
type input "#8e8e8e"
click at [506, 204] on div at bounding box center [347, 159] width 523 height 282
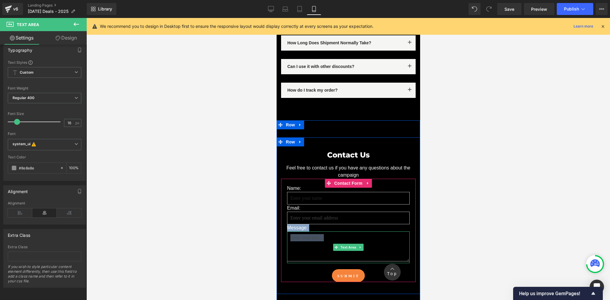
click at [326, 231] on textarea at bounding box center [348, 246] width 123 height 30
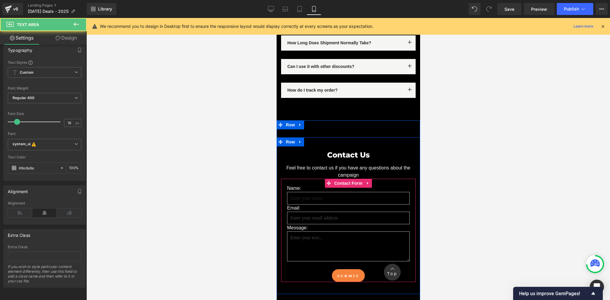
click at [490, 194] on div at bounding box center [347, 159] width 523 height 282
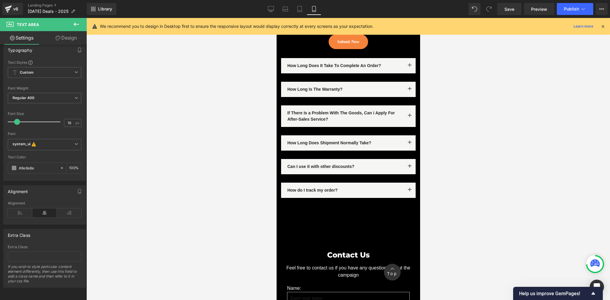
scroll to position [4783, 0]
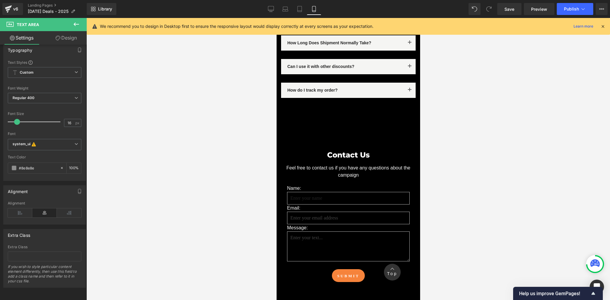
click at [467, 204] on div at bounding box center [347, 159] width 523 height 282
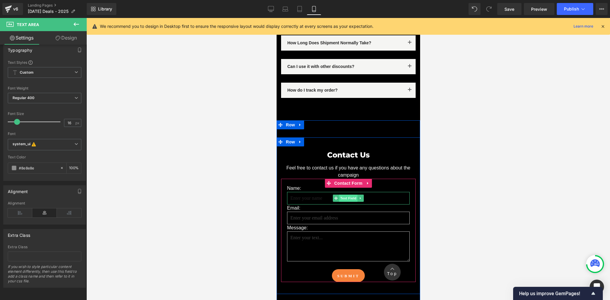
click at [343, 194] on span "Text Field" at bounding box center [348, 197] width 19 height 7
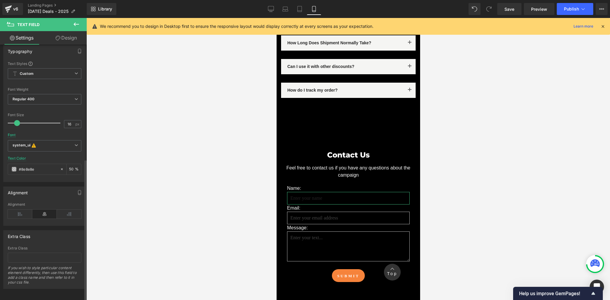
scroll to position [206, 0]
click at [39, 164] on input "#8e8e8e" at bounding box center [38, 167] width 38 height 7
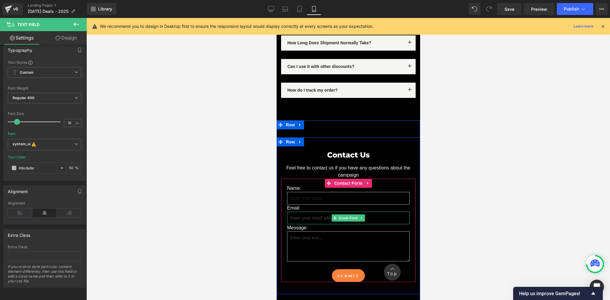
drag, startPoint x: 343, startPoint y: 203, endPoint x: 285, endPoint y: 207, distance: 58.2
click at [343, 214] on span "Email Field" at bounding box center [347, 217] width 21 height 7
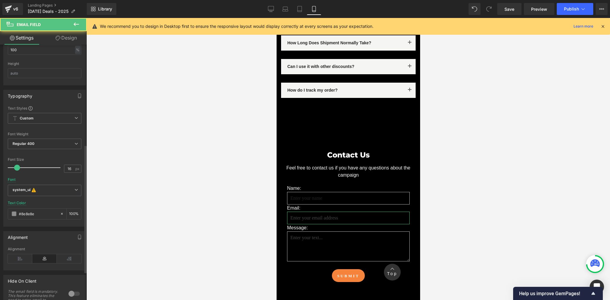
scroll to position [199, 0]
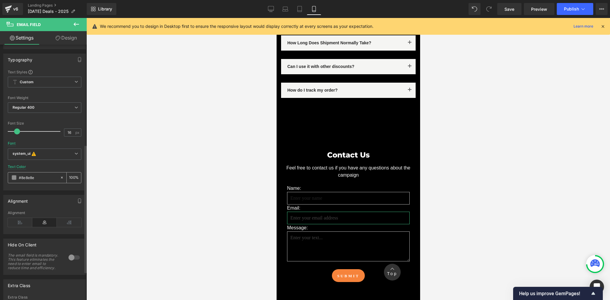
click at [71, 177] on input "100" at bounding box center [72, 177] width 6 height 7
type input "50"
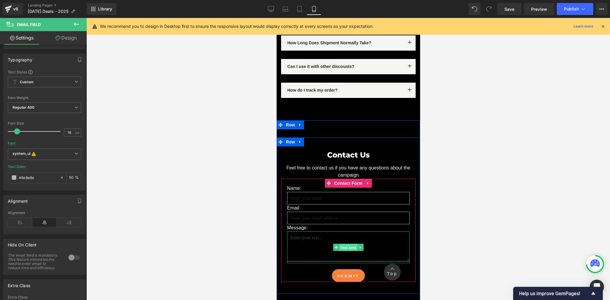
click at [345, 244] on span "Text Area" at bounding box center [348, 247] width 18 height 7
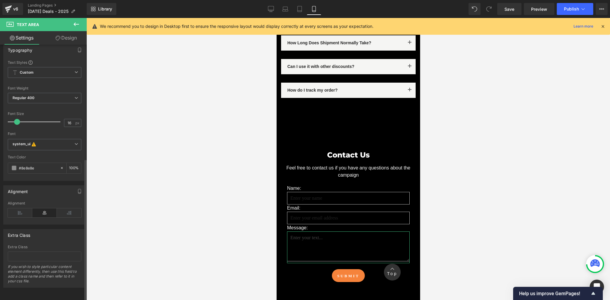
scroll to position [206, 0]
click at [71, 164] on input "100" at bounding box center [72, 167] width 6 height 7
type input "50"
click at [516, 5] on link "Save" at bounding box center [509, 9] width 24 height 12
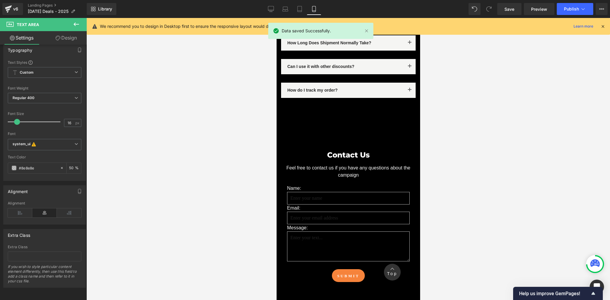
click at [602, 28] on icon at bounding box center [602, 26] width 5 height 5
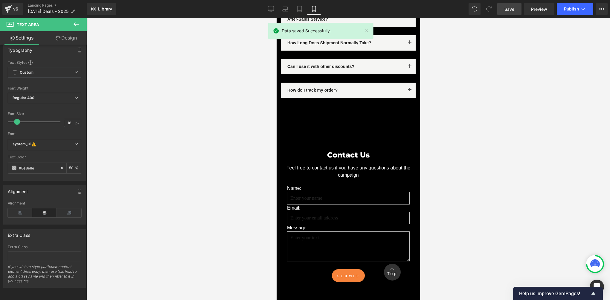
click at [514, 7] on span "Save" at bounding box center [509, 9] width 10 height 6
click at [483, 151] on div at bounding box center [347, 159] width 523 height 282
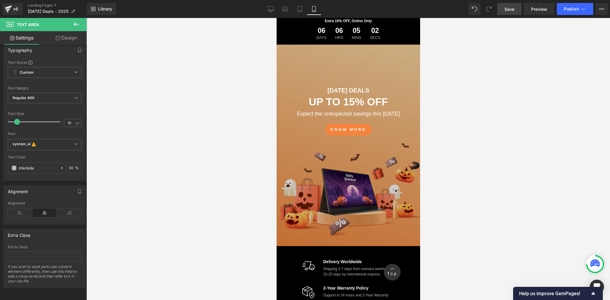
scroll to position [0, 0]
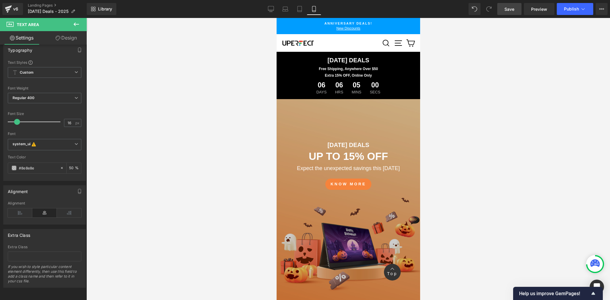
click at [205, 101] on div at bounding box center [347, 159] width 523 height 282
click at [512, 6] on span "Save" at bounding box center [509, 9] width 10 height 6
click at [204, 128] on div at bounding box center [347, 159] width 523 height 282
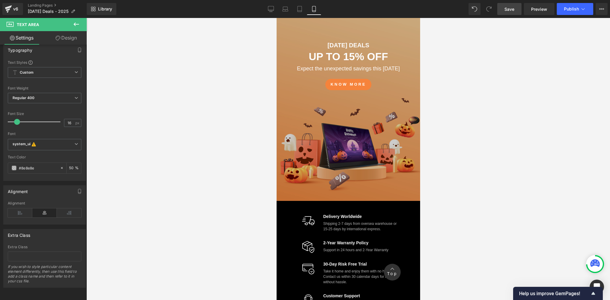
click at [170, 135] on div at bounding box center [347, 159] width 523 height 282
click at [164, 167] on div at bounding box center [347, 159] width 523 height 282
click at [495, 182] on div at bounding box center [347, 159] width 523 height 282
click at [517, 237] on div at bounding box center [347, 159] width 523 height 282
click at [509, 11] on span "Save" at bounding box center [509, 9] width 10 height 6
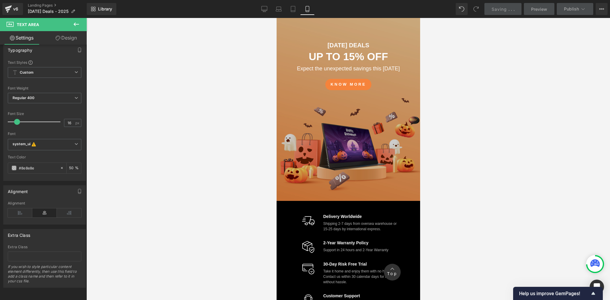
scroll to position [106, 0]
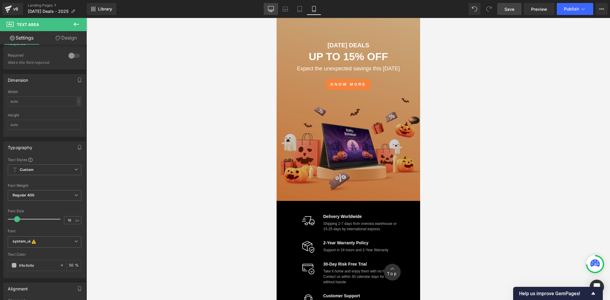
click at [271, 7] on icon at bounding box center [271, 9] width 6 height 6
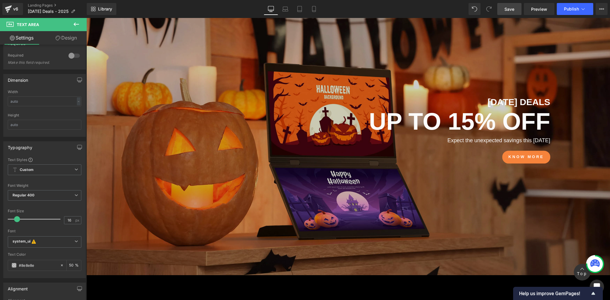
scroll to position [0, 0]
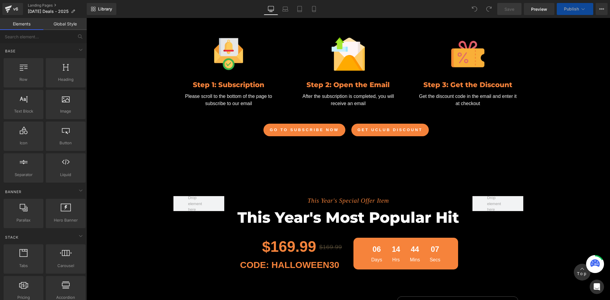
scroll to position [897, 0]
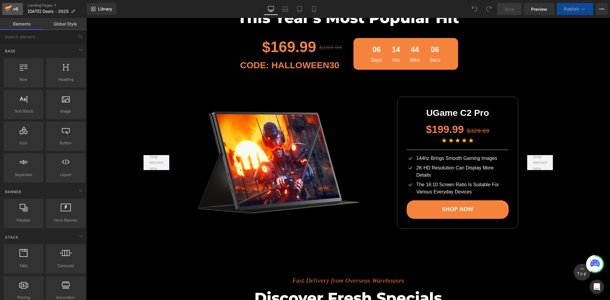
click at [16, 10] on div "v6" at bounding box center [15, 9] width 7 height 8
